Goal: Check status

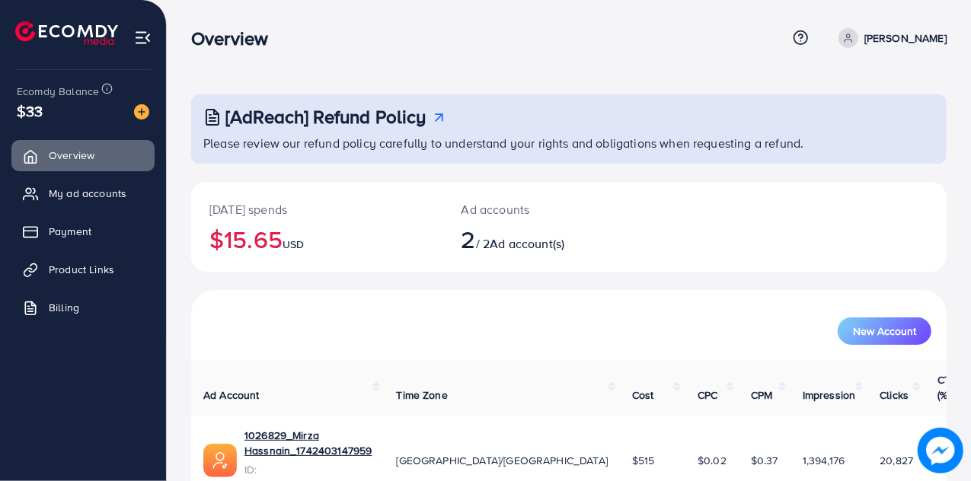
scroll to position [102, 0]
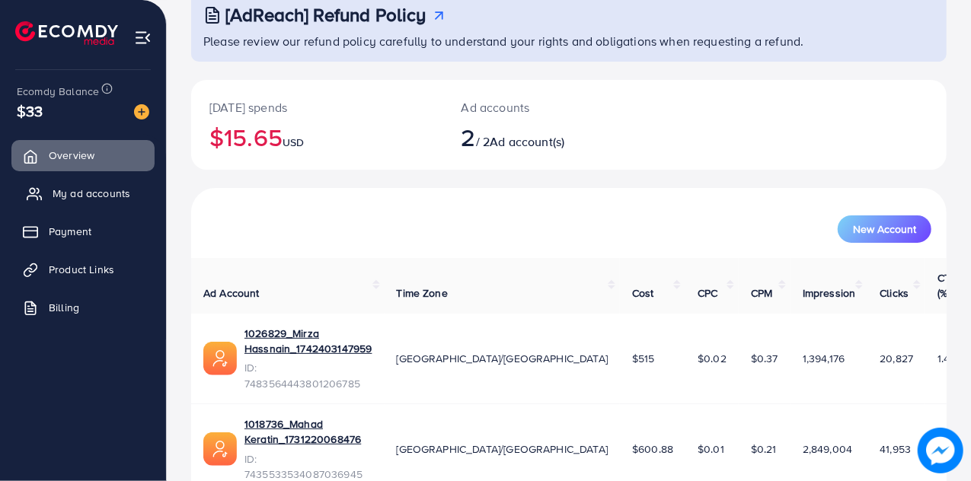
click at [91, 190] on span "My ad accounts" at bounding box center [92, 193] width 78 height 15
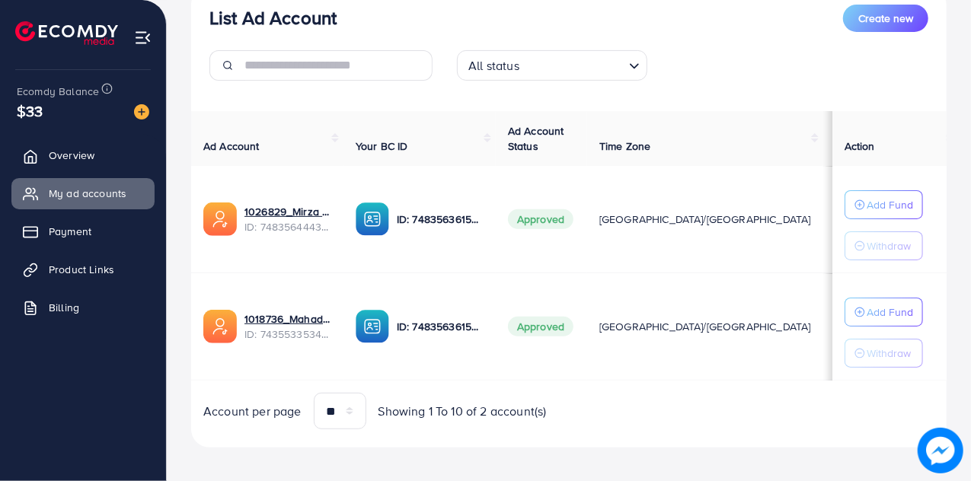
scroll to position [203, 0]
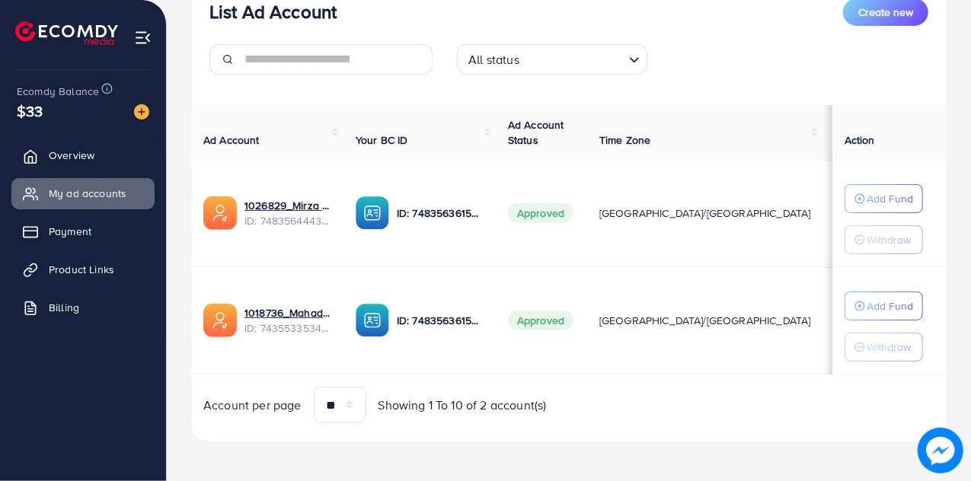
click at [554, 211] on span "Approved" at bounding box center [541, 213] width 66 height 20
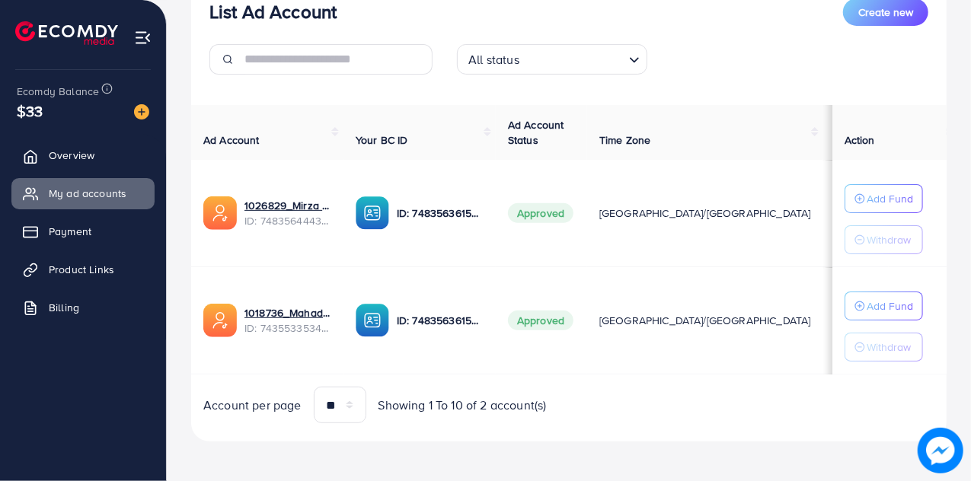
click at [554, 211] on span "Approved" at bounding box center [541, 213] width 66 height 20
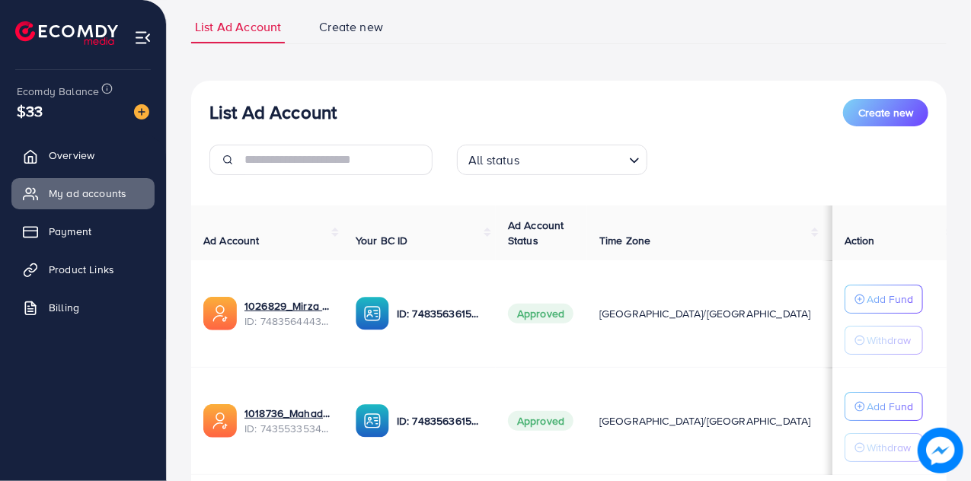
scroll to position [0, 0]
